Goal: Check status: Check status

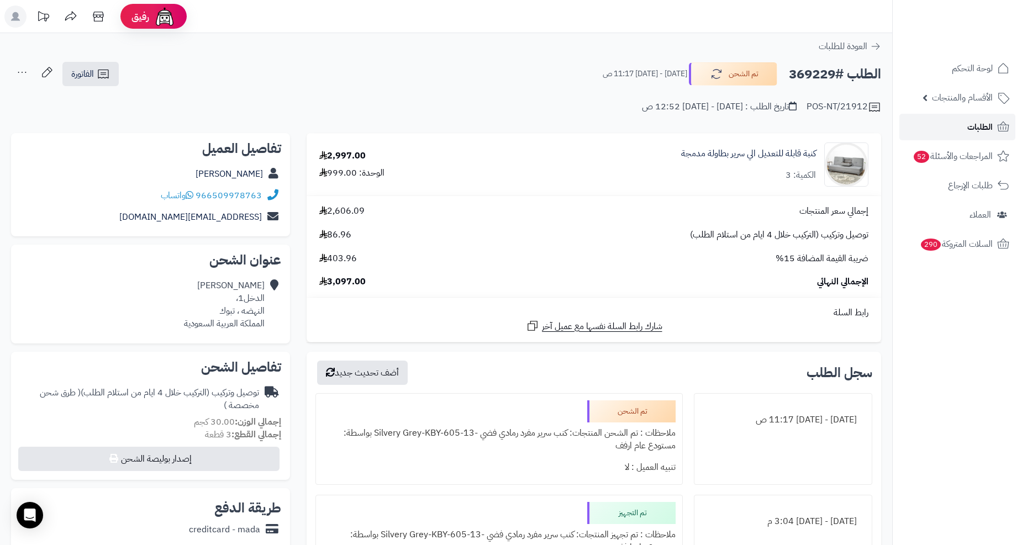
click at [946, 129] on link "الطلبات" at bounding box center [958, 127] width 116 height 27
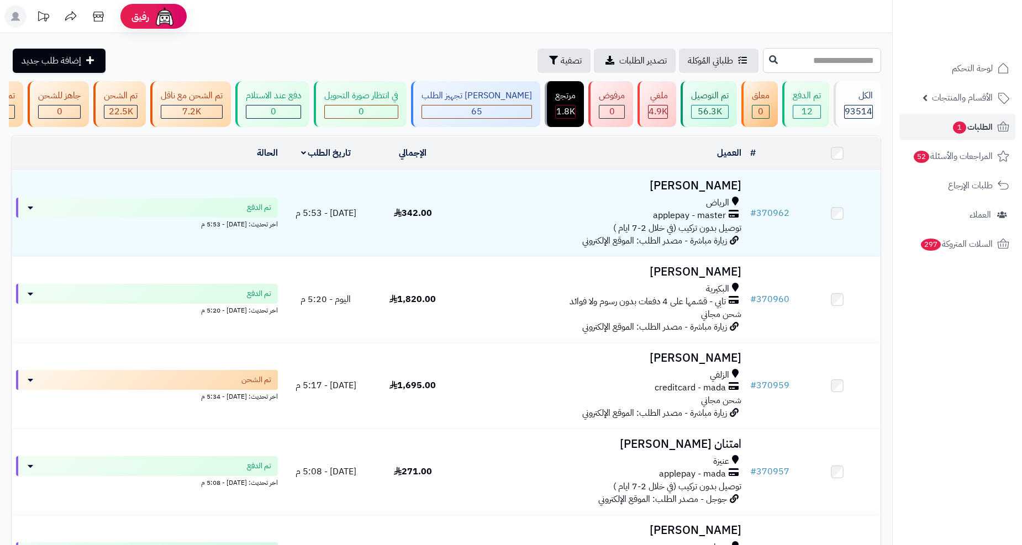
click at [785, 62] on input "text" at bounding box center [822, 60] width 118 height 25
paste input "******"
type input "******"
click at [769, 62] on icon at bounding box center [773, 59] width 9 height 9
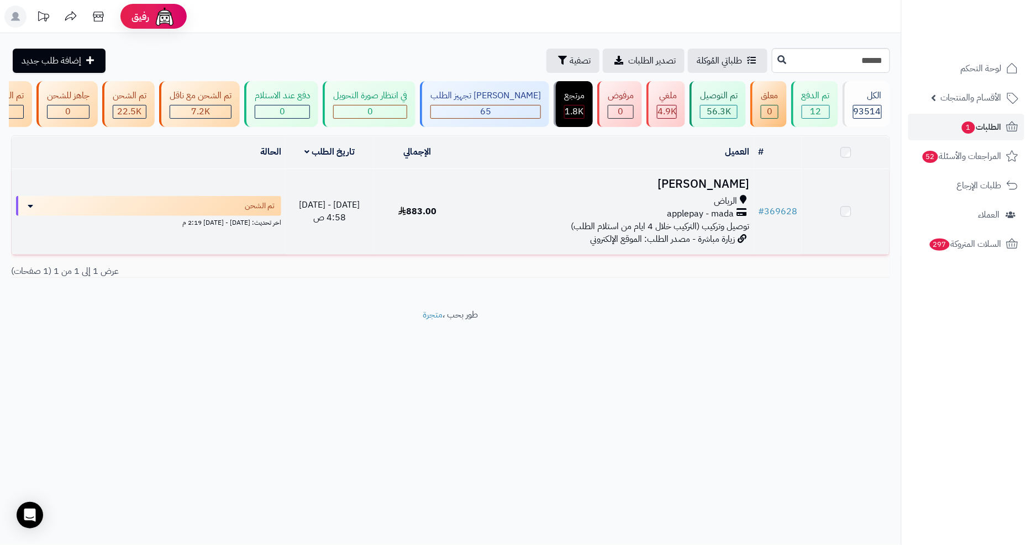
click at [497, 220] on div "applepay - mada" at bounding box center [607, 214] width 283 height 13
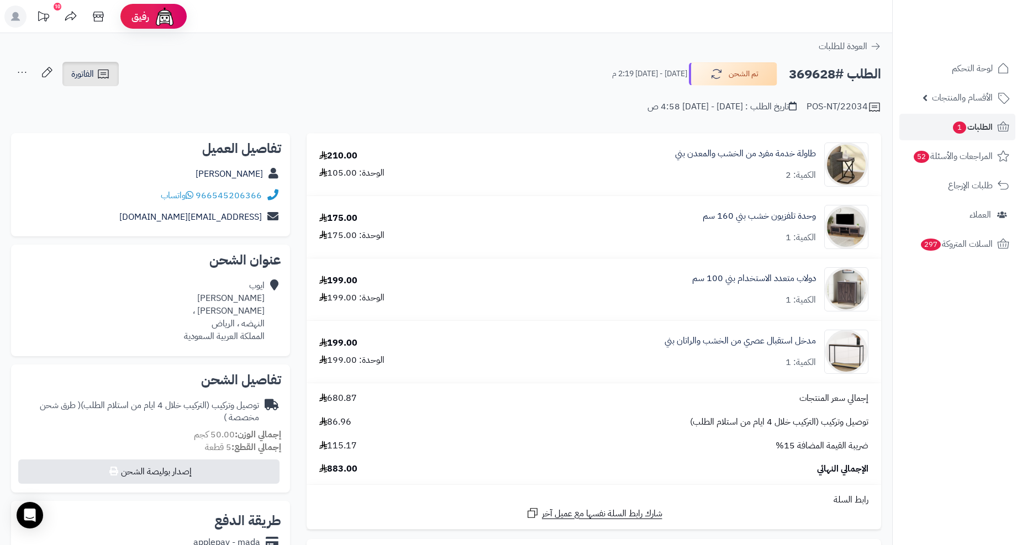
click at [78, 75] on span "الفاتورة" at bounding box center [82, 73] width 23 height 13
drag, startPoint x: 83, startPoint y: 88, endPoint x: 90, endPoint y: 94, distance: 9.1
click at [84, 89] on ul "طباعة الفاتورة إرسال الفاتورة إلى بريد العميل" at bounding box center [120, 114] width 118 height 55
click at [90, 94] on div "POS-NT/22034 تاريخ الطلب : الأربعاء - ١٣ أغسطس ٢٠٢٥ - 4:58 ص" at bounding box center [446, 100] width 870 height 27
click at [97, 80] on icon at bounding box center [103, 73] width 13 height 13
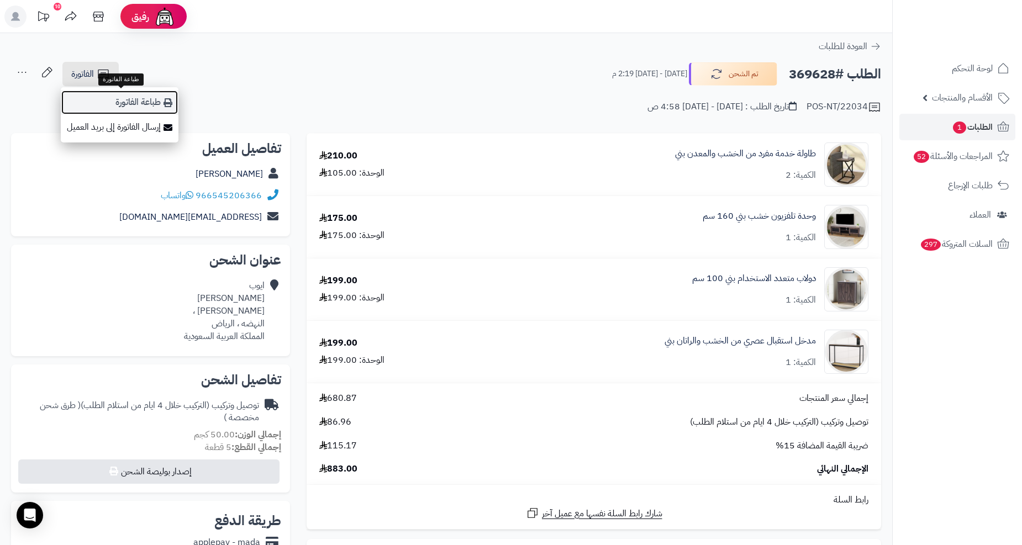
click at [103, 97] on link "طباعة الفاتورة" at bounding box center [120, 102] width 118 height 25
